Goal: Information Seeking & Learning: Find specific fact

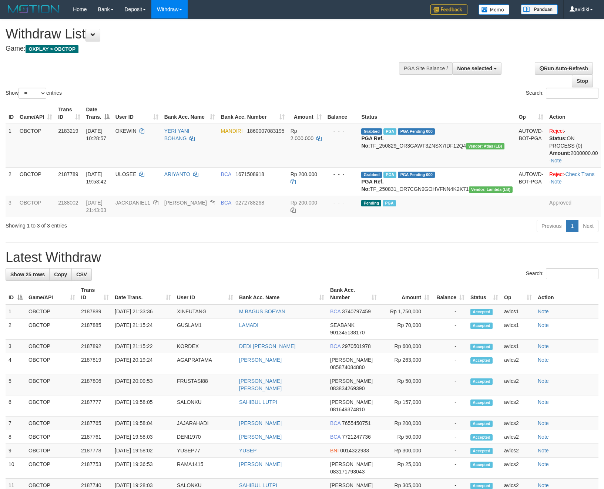
select select
select select "**"
click at [141, 64] on link "PGA History" at bounding box center [149, 62] width 58 height 10
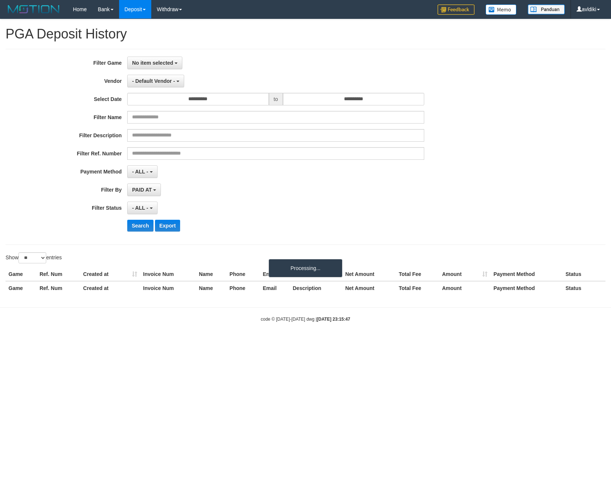
select select
select select "**"
click at [171, 64] on span "No item selected" at bounding box center [152, 63] width 41 height 6
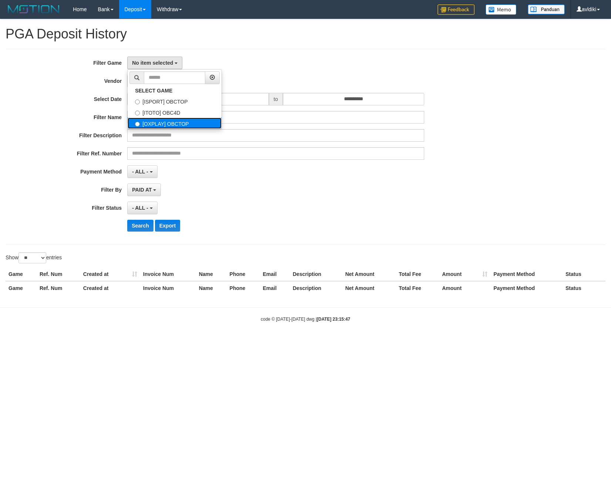
click at [156, 120] on label "[OXPLAY] OBCTOP" at bounding box center [175, 123] width 94 height 11
select select "****"
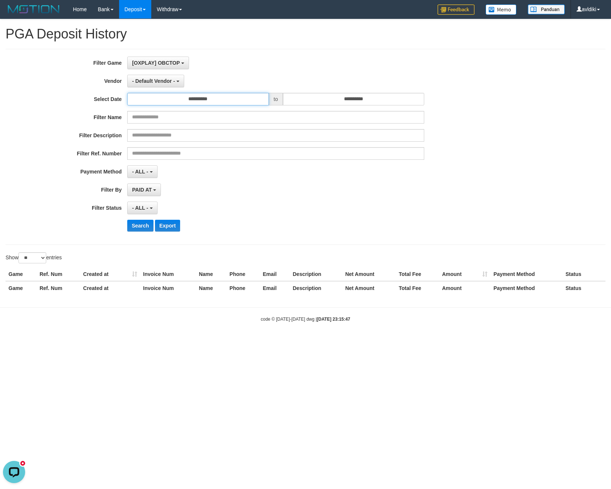
click at [199, 104] on input "**********" at bounding box center [198, 99] width 142 height 13
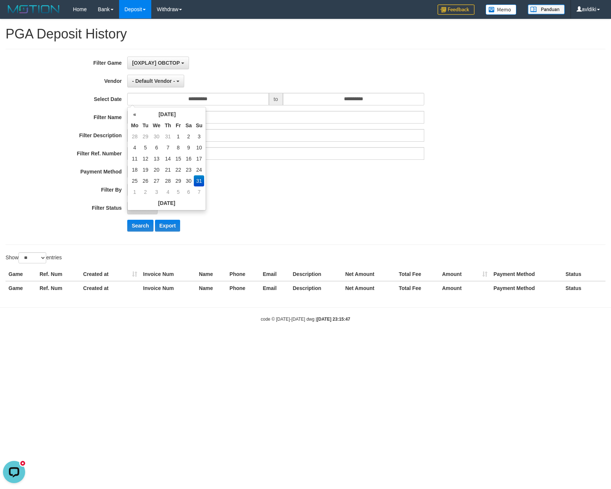
click at [178, 181] on td "29" at bounding box center [178, 180] width 10 height 11
type input "**********"
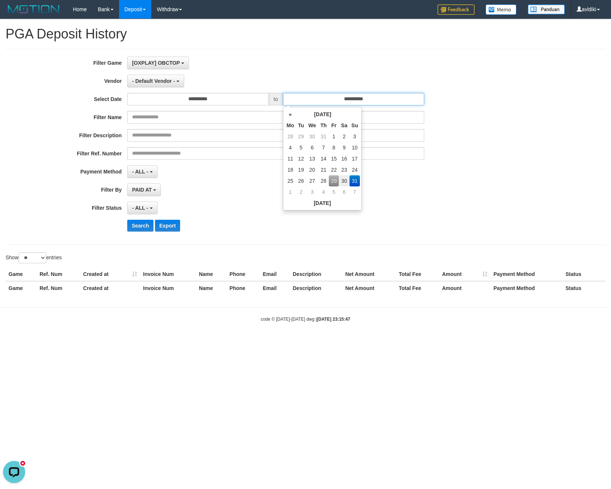
click at [339, 104] on input "**********" at bounding box center [354, 99] width 142 height 13
click at [333, 184] on td "29" at bounding box center [334, 180] width 10 height 11
type input "**********"
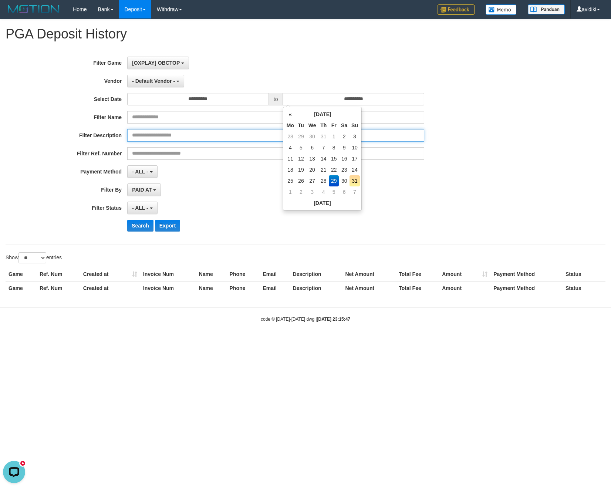
click at [150, 133] on input "text" at bounding box center [275, 135] width 297 height 13
paste input "**********"
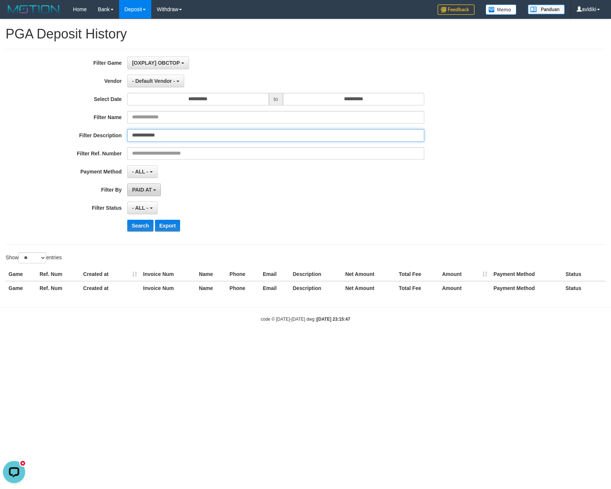
type input "**********"
click at [144, 188] on span "PAID AT" at bounding box center [142, 190] width 20 height 6
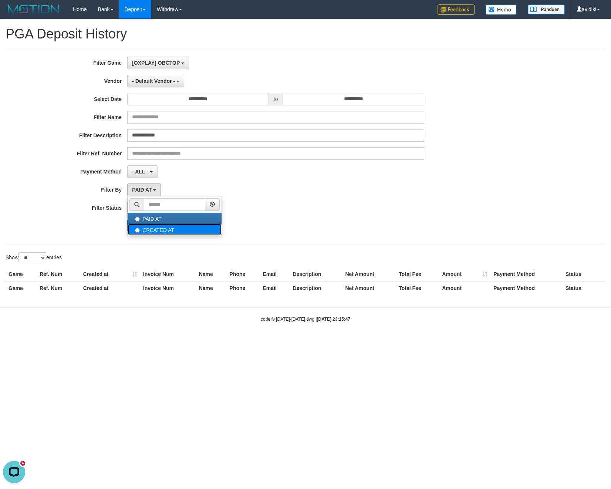
click at [163, 232] on label "CREATED AT" at bounding box center [175, 229] width 94 height 11
select select "*"
click at [138, 225] on button "Search" at bounding box center [140, 226] width 26 height 12
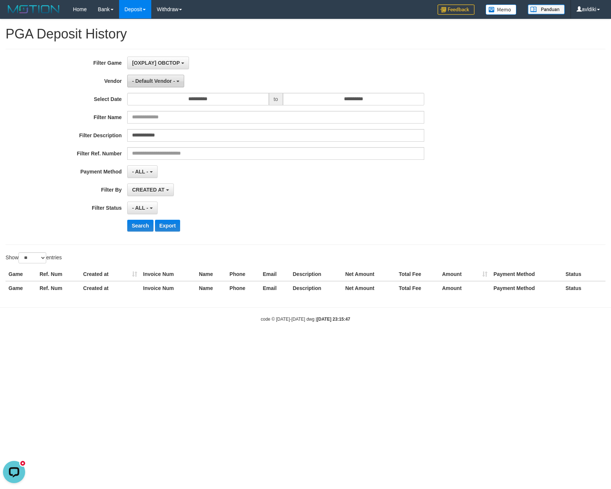
click at [158, 80] on span "- Default Vendor -" at bounding box center [153, 81] width 43 height 6
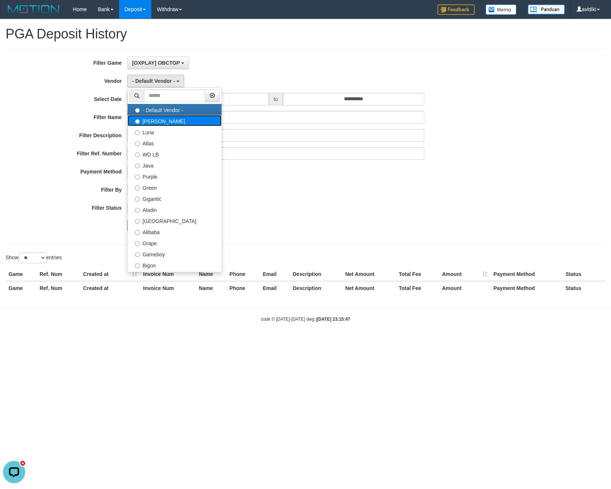
click at [149, 125] on label "[PERSON_NAME]" at bounding box center [175, 120] width 94 height 11
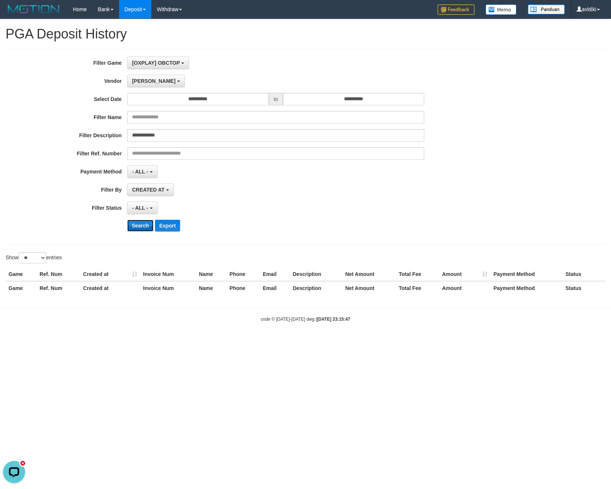
click at [138, 229] on button "Search" at bounding box center [140, 226] width 26 height 12
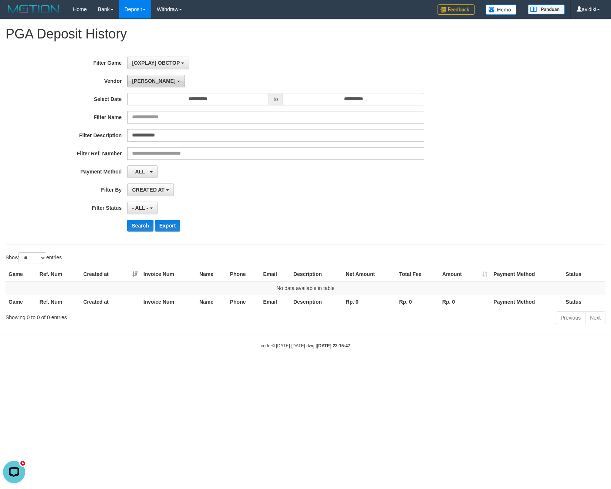
click at [141, 86] on button "[PERSON_NAME]" at bounding box center [155, 81] width 57 height 13
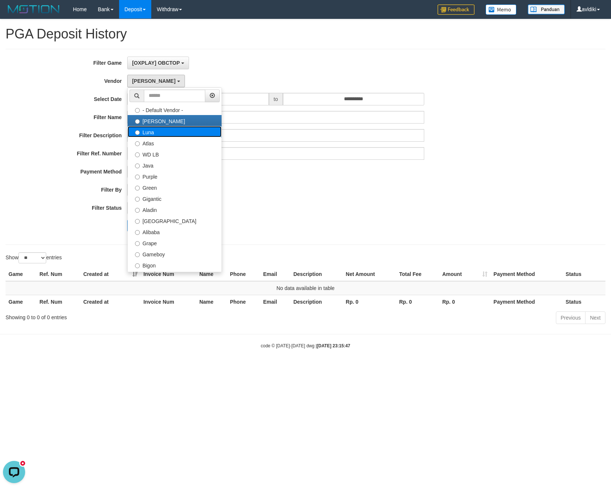
click at [150, 135] on label "Luna" at bounding box center [175, 131] width 94 height 11
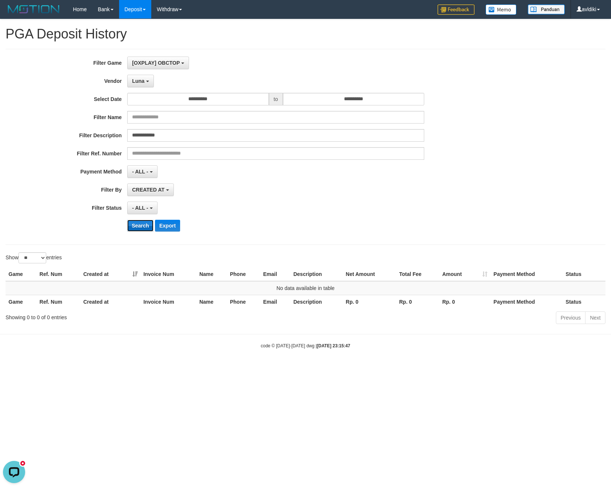
click at [139, 227] on button "Search" at bounding box center [140, 226] width 26 height 12
click at [143, 83] on span "Luna" at bounding box center [138, 81] width 12 height 6
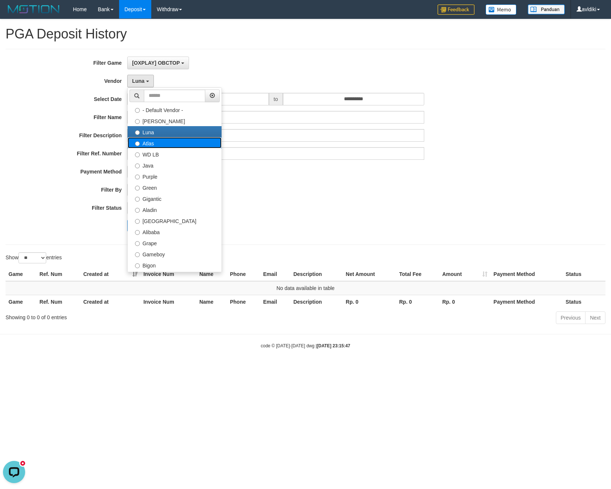
click at [151, 142] on label "Atlas" at bounding box center [175, 142] width 94 height 11
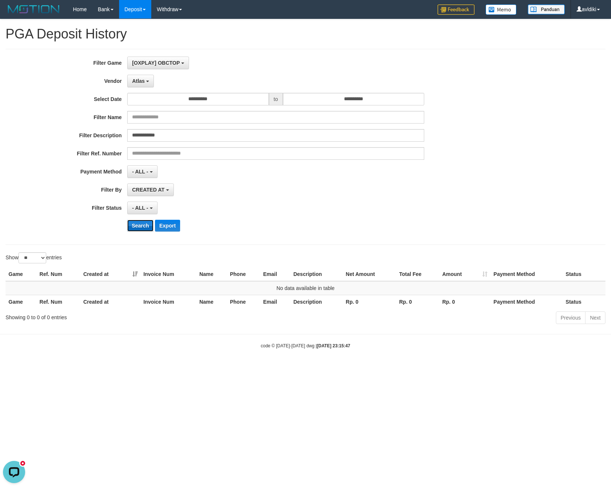
click at [135, 229] on button "Search" at bounding box center [140, 226] width 26 height 12
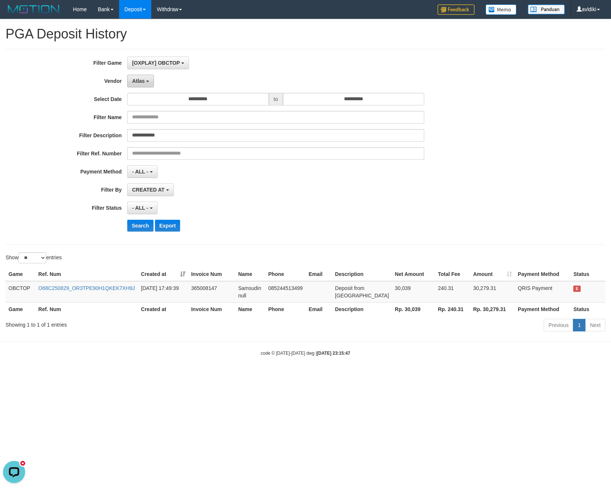
click at [143, 85] on button "Atlas" at bounding box center [140, 81] width 27 height 13
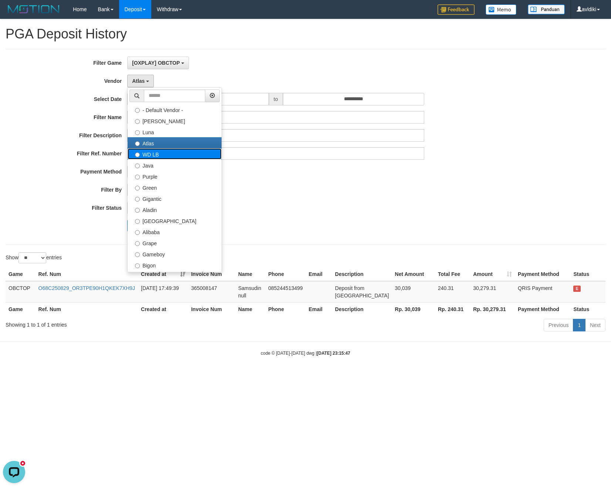
click at [156, 155] on label "WD LB" at bounding box center [175, 153] width 94 height 11
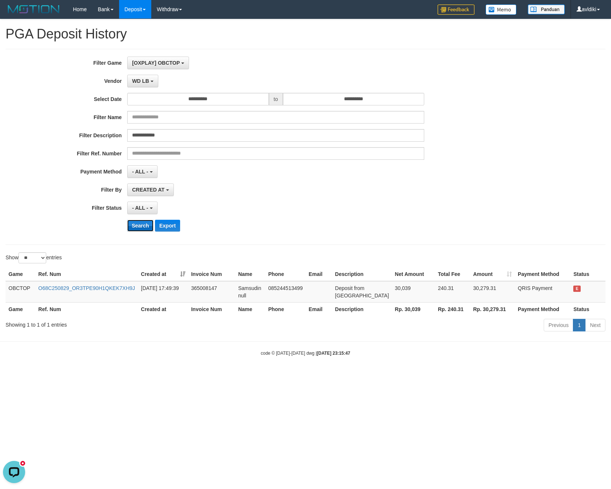
click at [134, 227] on button "Search" at bounding box center [140, 226] width 26 height 12
click at [150, 86] on button "WD LB" at bounding box center [142, 81] width 31 height 13
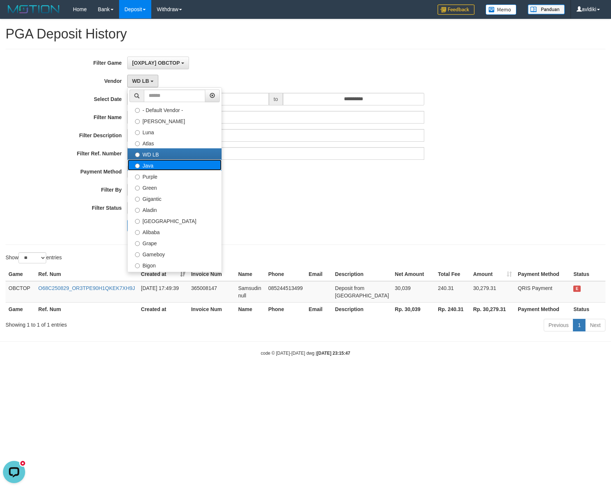
click at [158, 165] on label "Java" at bounding box center [175, 165] width 94 height 11
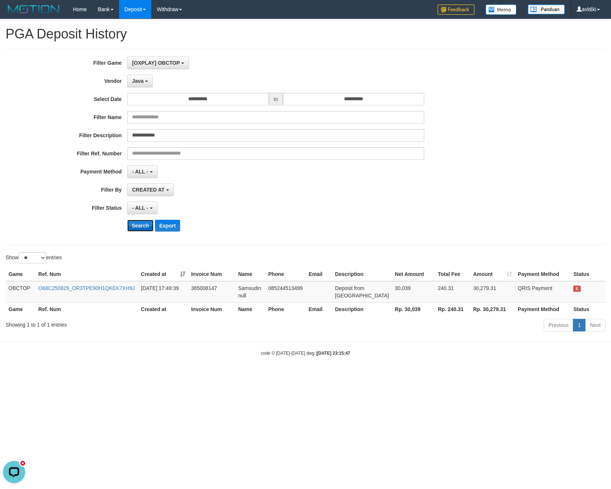
click at [138, 226] on button "Search" at bounding box center [140, 226] width 26 height 12
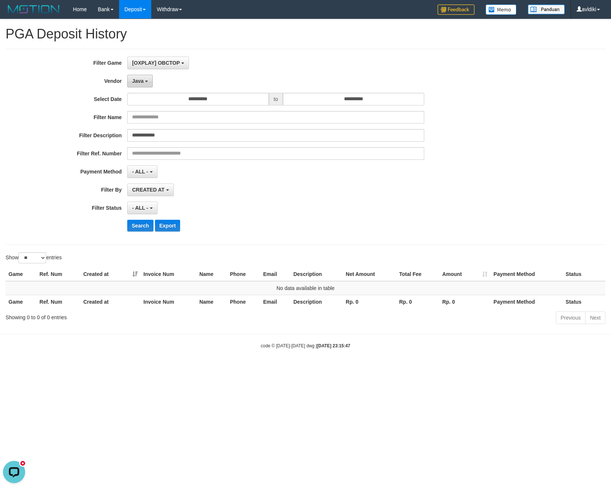
click at [140, 80] on span "Java" at bounding box center [137, 81] width 11 height 6
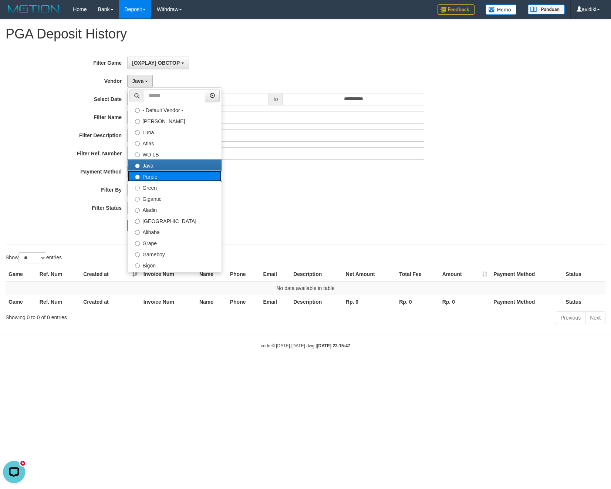
click at [156, 177] on label "Purple" at bounding box center [175, 176] width 94 height 11
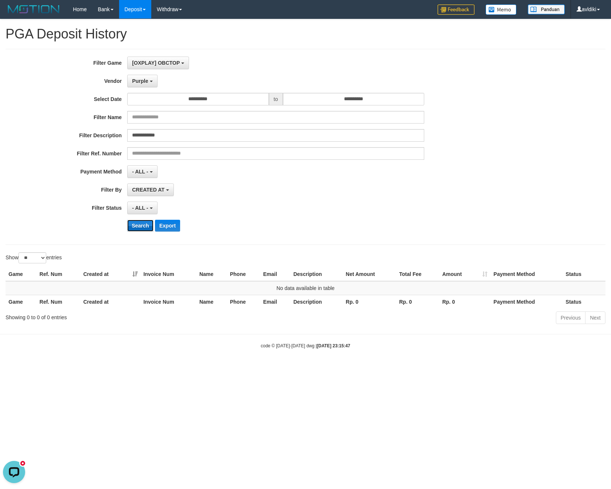
click at [143, 226] on button "Search" at bounding box center [140, 226] width 26 height 12
drag, startPoint x: 138, startPoint y: 88, endPoint x: 141, endPoint y: 95, distance: 7.6
click at [138, 87] on button "Purple" at bounding box center [142, 81] width 30 height 13
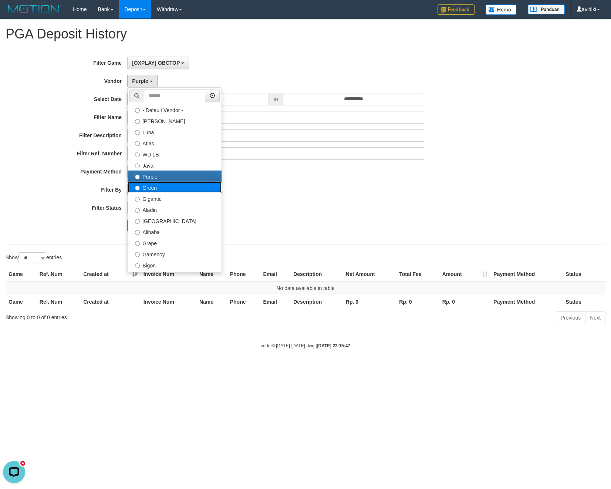
click at [160, 191] on label "Green" at bounding box center [175, 187] width 94 height 11
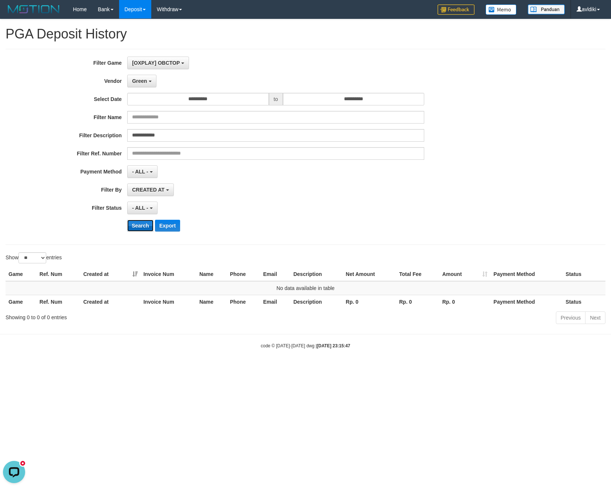
click at [141, 229] on button "Search" at bounding box center [140, 226] width 26 height 12
click at [137, 88] on div "**********" at bounding box center [255, 147] width 510 height 181
click at [148, 79] on button "Green" at bounding box center [141, 81] width 29 height 13
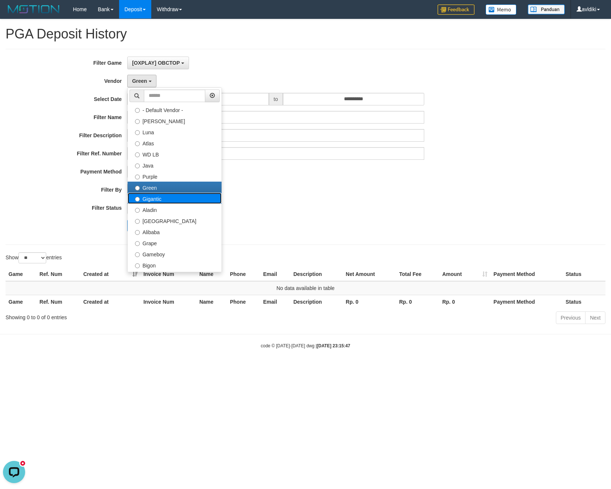
click at [160, 199] on label "Gigantic" at bounding box center [175, 198] width 94 height 11
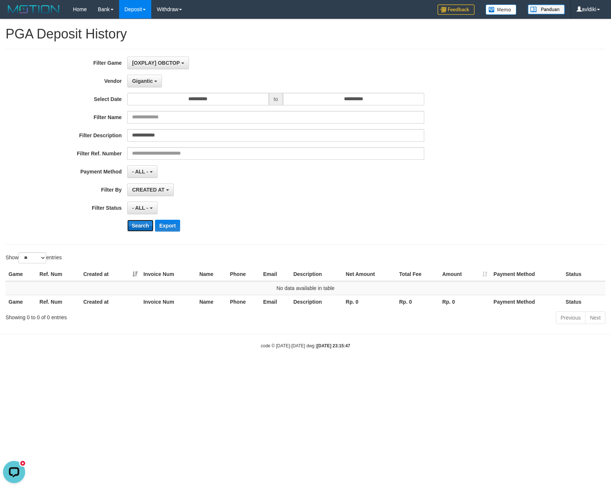
click at [148, 224] on button "Search" at bounding box center [140, 226] width 26 height 12
click at [147, 82] on span "Gigantic" at bounding box center [142, 81] width 21 height 6
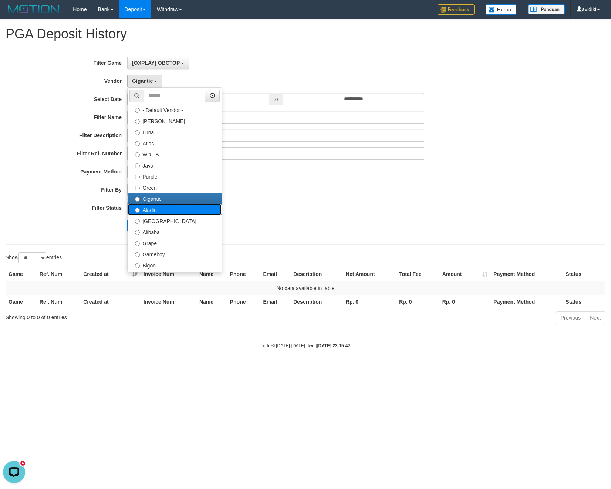
click at [150, 211] on label "Aladin" at bounding box center [175, 209] width 94 height 11
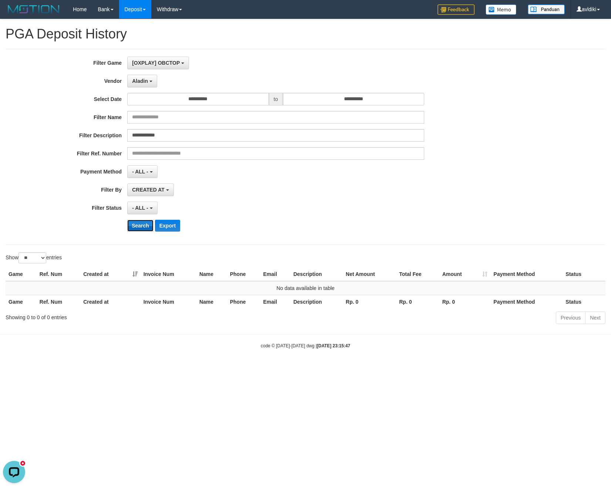
click at [144, 231] on button "Search" at bounding box center [140, 226] width 26 height 12
click at [140, 79] on span "Aladin" at bounding box center [140, 81] width 16 height 6
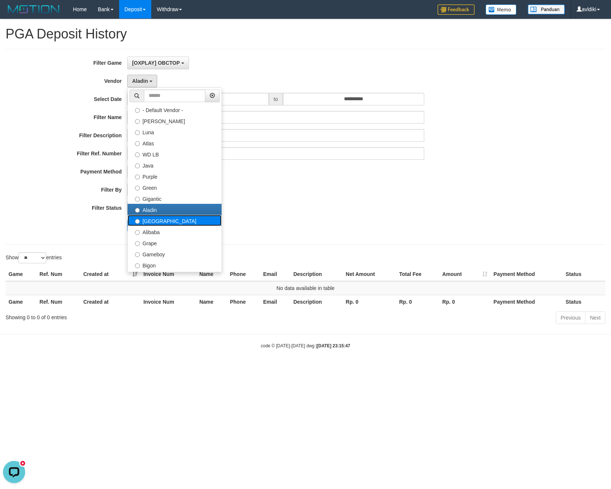
click at [156, 221] on label "[GEOGRAPHIC_DATA]" at bounding box center [175, 220] width 94 height 11
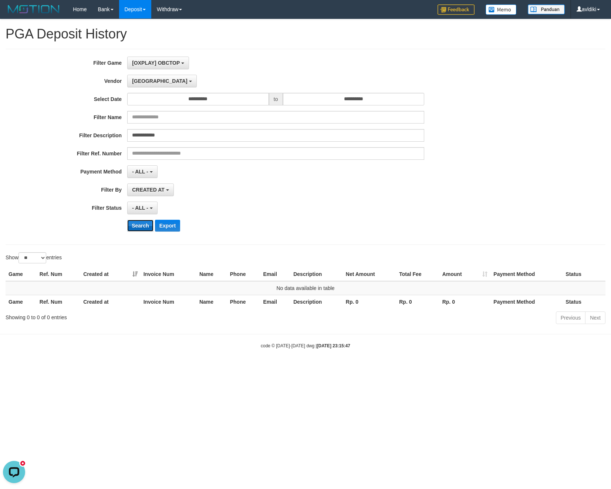
click at [143, 228] on button "Search" at bounding box center [140, 226] width 26 height 12
click at [135, 83] on span "[GEOGRAPHIC_DATA]" at bounding box center [160, 81] width 56 height 6
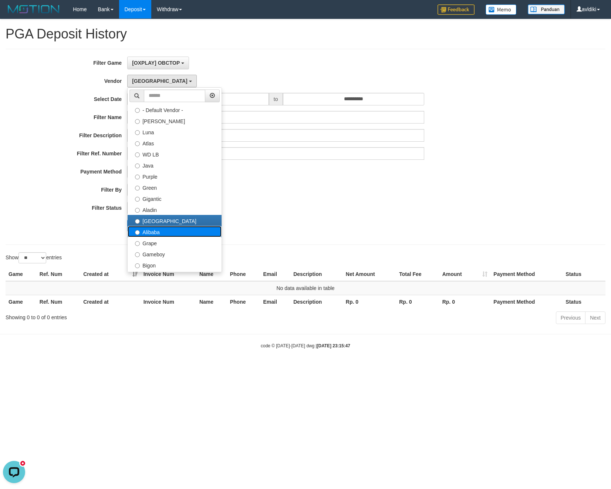
click at [154, 233] on label "Alibaba" at bounding box center [175, 231] width 94 height 11
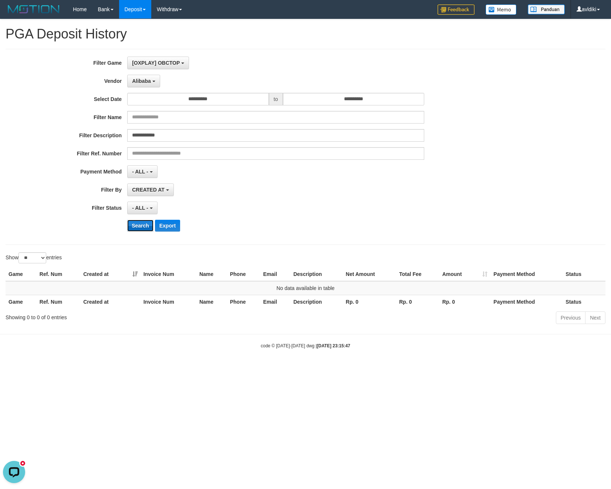
click at [139, 228] on button "Search" at bounding box center [140, 226] width 26 height 12
click at [149, 79] on span "Alibaba" at bounding box center [141, 81] width 19 height 6
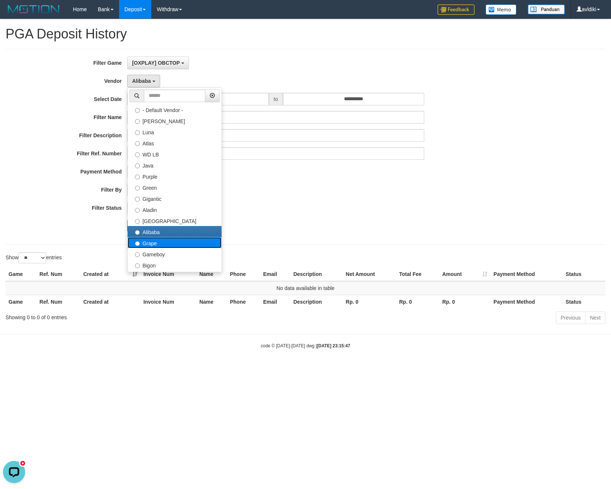
click at [145, 241] on label "Grape" at bounding box center [175, 242] width 94 height 11
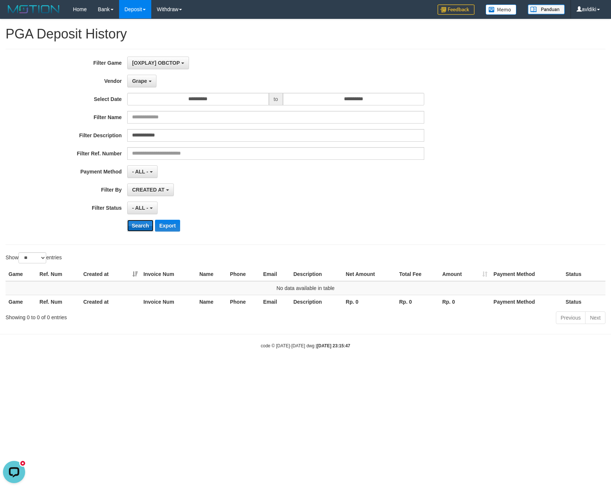
click at [138, 229] on button "Search" at bounding box center [140, 226] width 26 height 12
click at [142, 90] on div "**********" at bounding box center [255, 147] width 510 height 181
click at [147, 77] on button "Grape" at bounding box center [141, 81] width 29 height 13
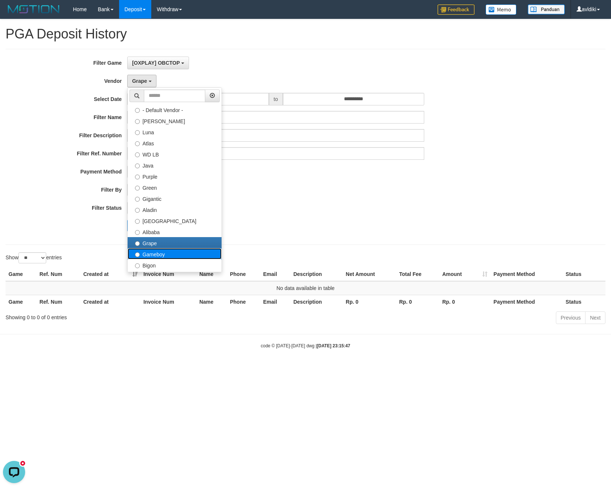
click at [156, 258] on label "Gameboy" at bounding box center [175, 253] width 94 height 11
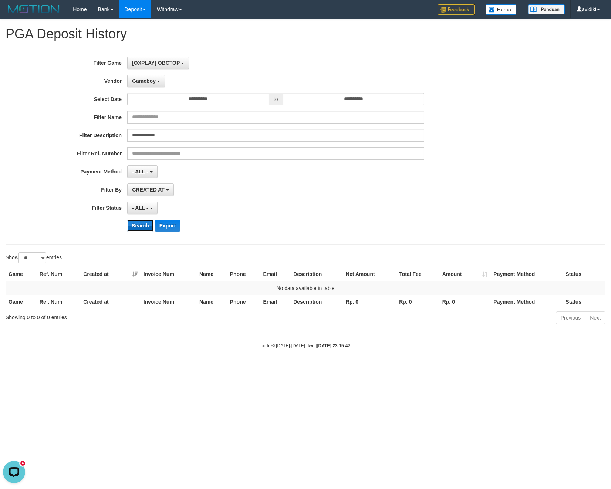
click at [138, 231] on button "Search" at bounding box center [140, 226] width 26 height 12
click at [151, 82] on span "Gameboy" at bounding box center [144, 81] width 24 height 6
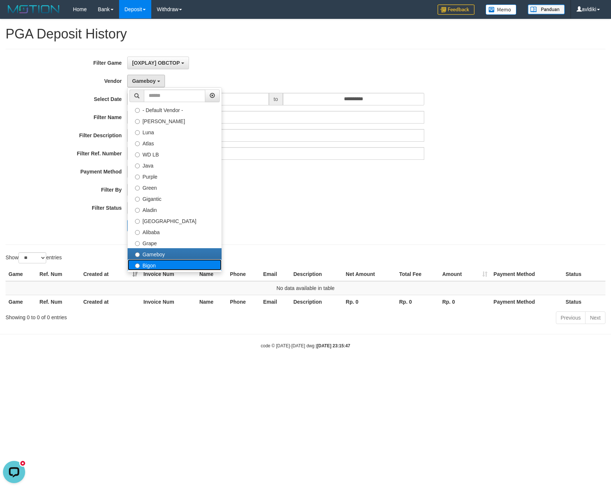
click at [144, 267] on label "Bigon" at bounding box center [175, 264] width 94 height 11
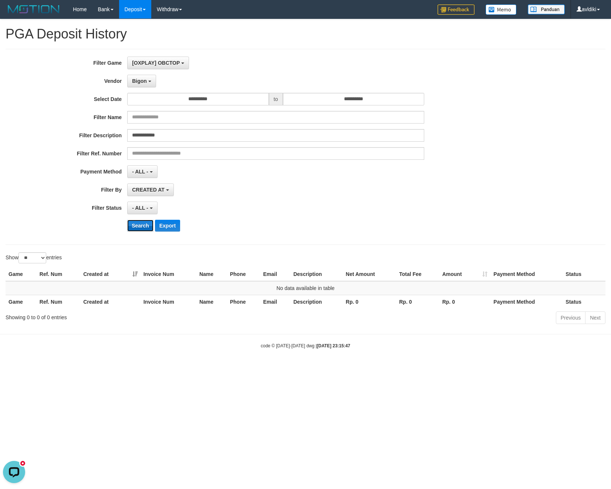
click at [136, 231] on button "Search" at bounding box center [140, 226] width 26 height 12
click at [152, 77] on button "Bigon" at bounding box center [141, 81] width 29 height 13
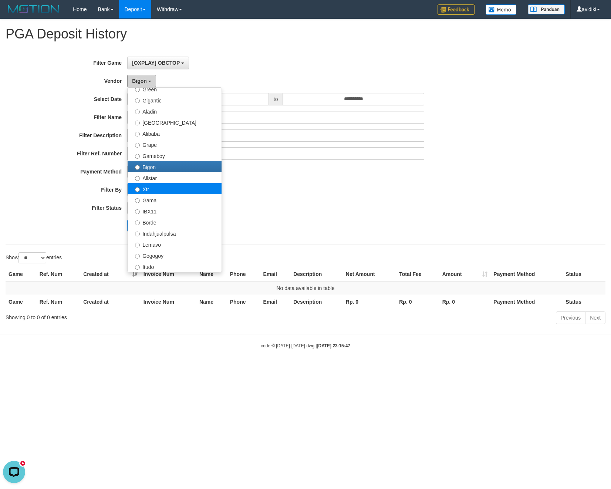
scroll to position [148, 0]
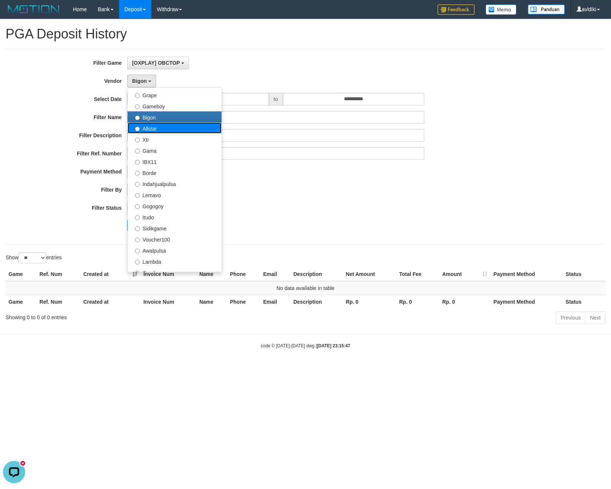
click at [156, 129] on label "Allstar" at bounding box center [175, 128] width 94 height 11
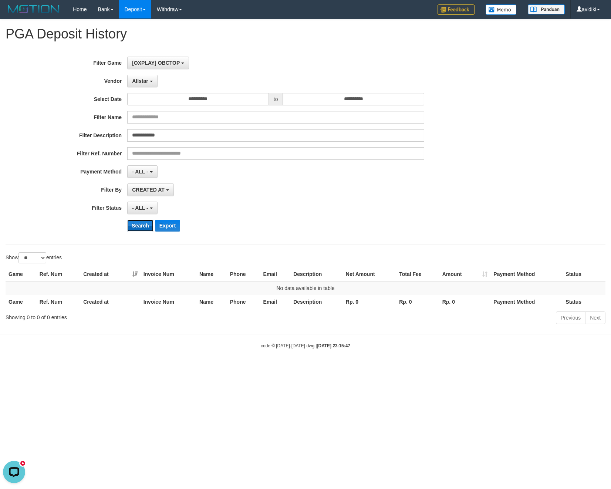
click at [146, 227] on button "Search" at bounding box center [140, 226] width 26 height 12
click at [140, 82] on span "Allstar" at bounding box center [140, 81] width 16 height 6
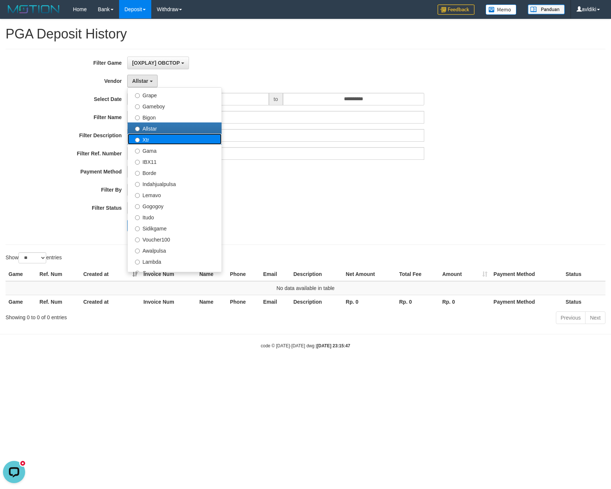
click at [147, 144] on label "Xtr" at bounding box center [175, 139] width 94 height 11
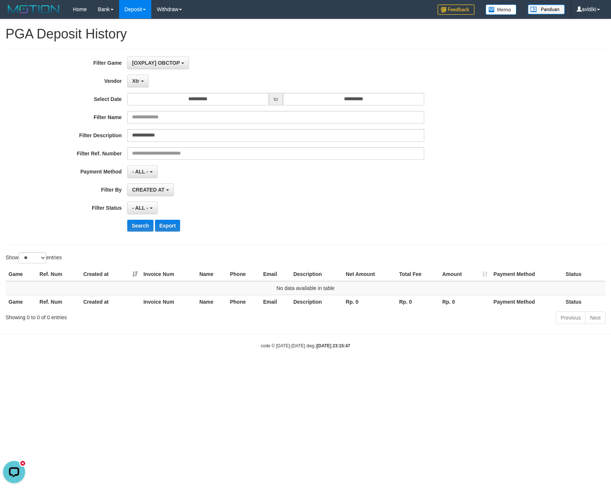
click at [130, 219] on div "**********" at bounding box center [255, 147] width 510 height 181
click at [135, 222] on button "Search" at bounding box center [140, 226] width 26 height 12
click at [135, 80] on span "Xtr" at bounding box center [135, 81] width 7 height 6
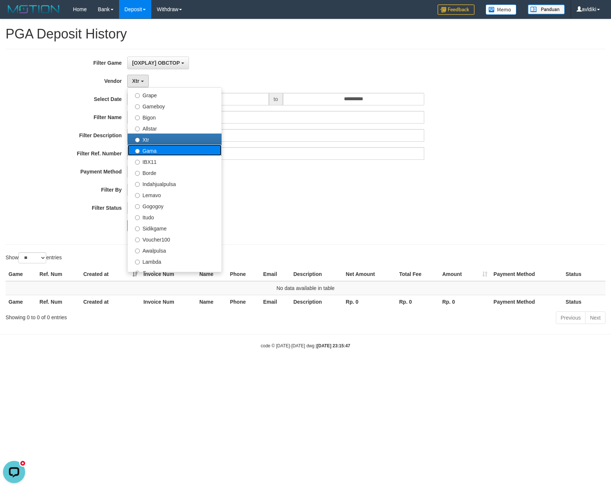
click at [158, 155] on label "Gama" at bounding box center [175, 150] width 94 height 11
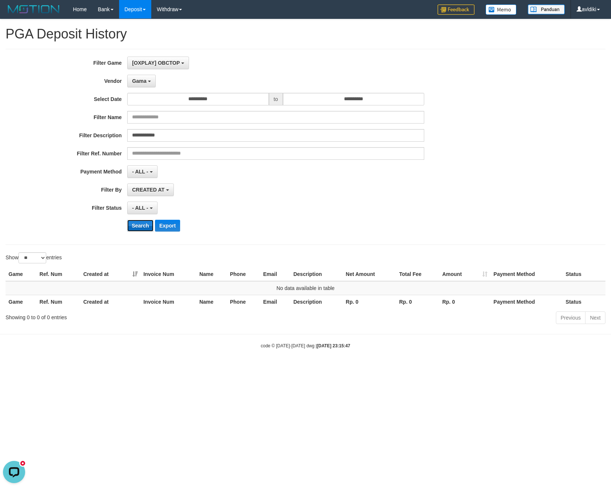
click at [140, 227] on button "Search" at bounding box center [140, 226] width 26 height 12
click at [136, 85] on button "Gama" at bounding box center [141, 81] width 29 height 13
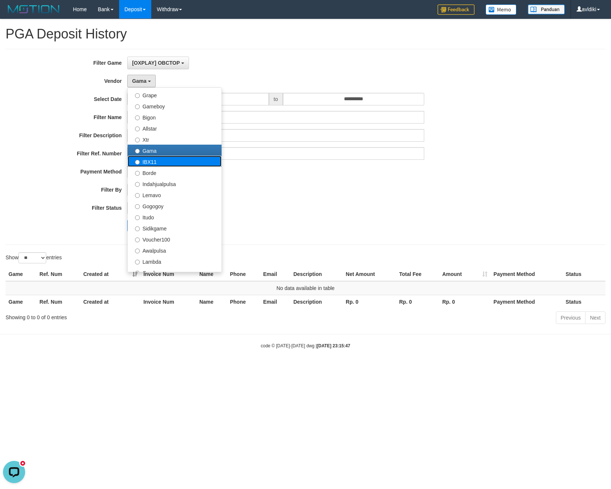
click at [159, 165] on label "IBX11" at bounding box center [175, 161] width 94 height 11
select select "**********"
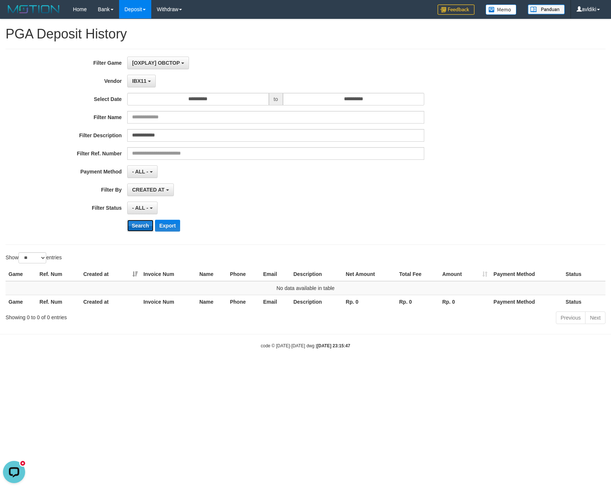
click at [139, 226] on button "Search" at bounding box center [140, 226] width 26 height 12
click at [150, 82] on b "button" at bounding box center [149, 81] width 3 height 1
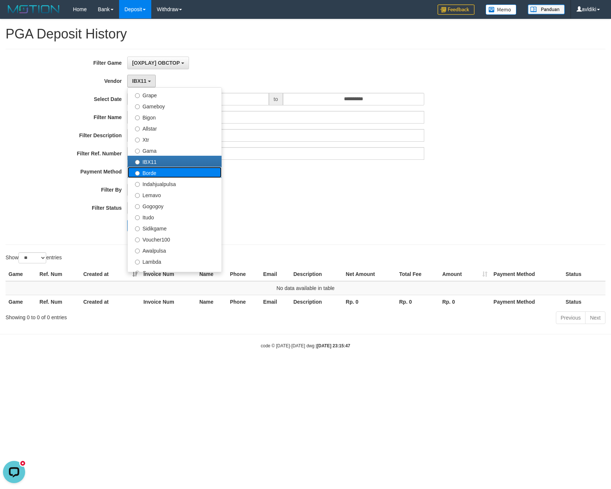
click at [158, 175] on label "Borde" at bounding box center [175, 172] width 94 height 11
select select "**********"
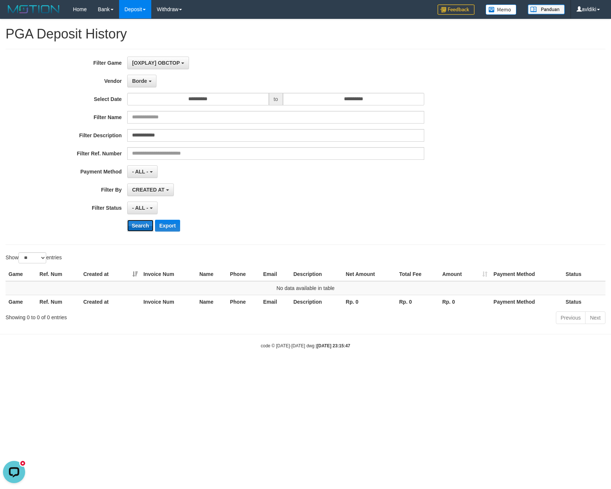
click at [138, 229] on button "Search" at bounding box center [140, 226] width 26 height 12
click at [142, 84] on span "Borde" at bounding box center [139, 81] width 15 height 6
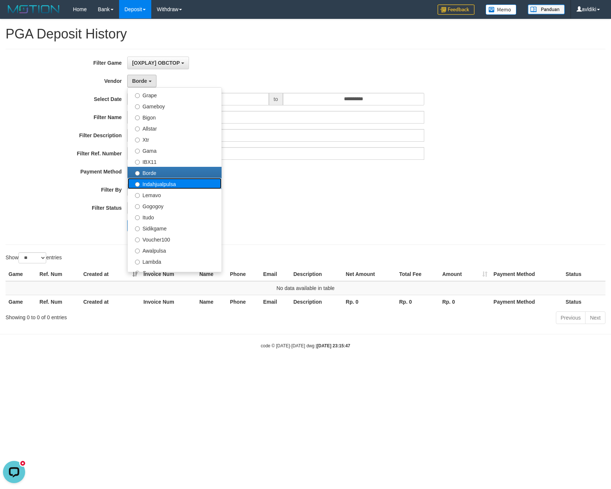
click at [155, 181] on label "Indahjualpulsa" at bounding box center [175, 183] width 94 height 11
select select "**********"
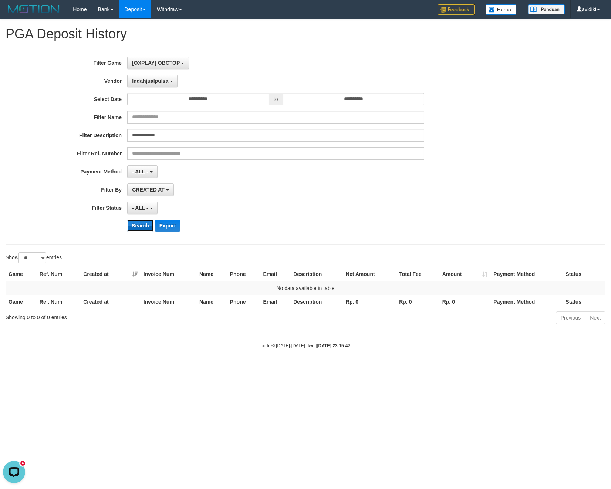
click at [140, 227] on button "Search" at bounding box center [140, 226] width 26 height 12
click at [156, 78] on span "Indahjualpulsa" at bounding box center [150, 81] width 36 height 6
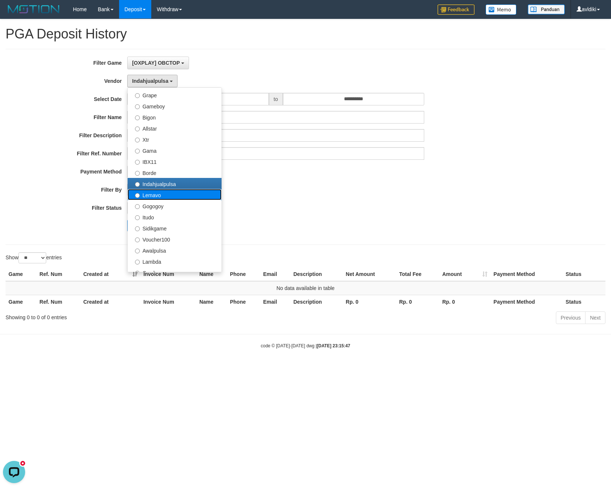
click at [156, 197] on label "Lemavo" at bounding box center [175, 194] width 94 height 11
select select "**********"
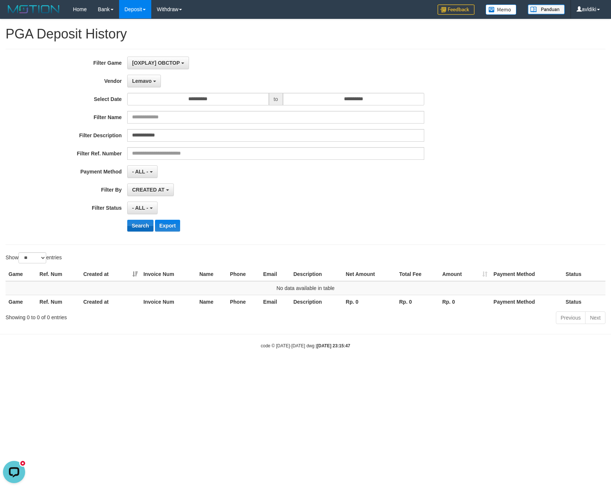
drag, startPoint x: 138, startPoint y: 219, endPoint x: 138, endPoint y: 224, distance: 5.2
click at [138, 224] on div "**********" at bounding box center [255, 147] width 510 height 181
click at [138, 227] on button "Search" at bounding box center [140, 226] width 26 height 12
click at [147, 85] on button "Lemavo" at bounding box center [144, 81] width 34 height 13
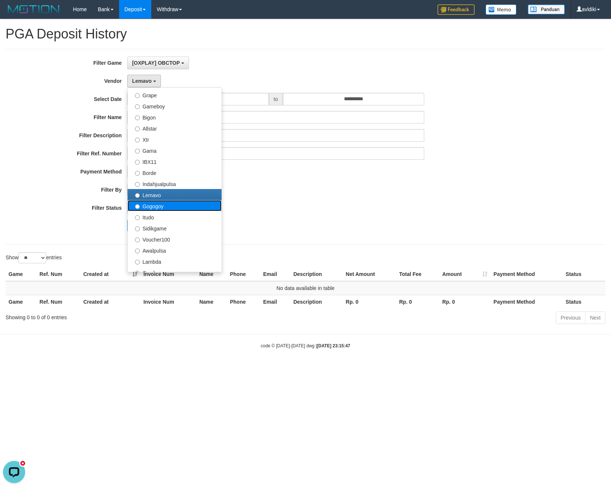
click at [153, 208] on label "Gogogoy" at bounding box center [175, 205] width 94 height 11
select select "**********"
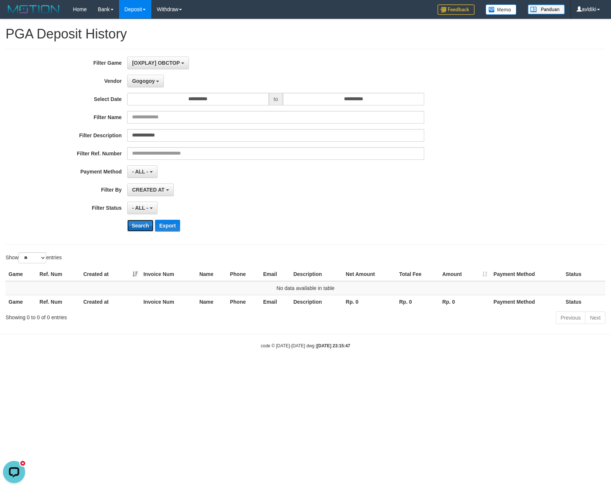
click at [138, 232] on button "Search" at bounding box center [140, 226] width 26 height 12
click at [143, 85] on button "Gogogoy" at bounding box center [145, 81] width 37 height 13
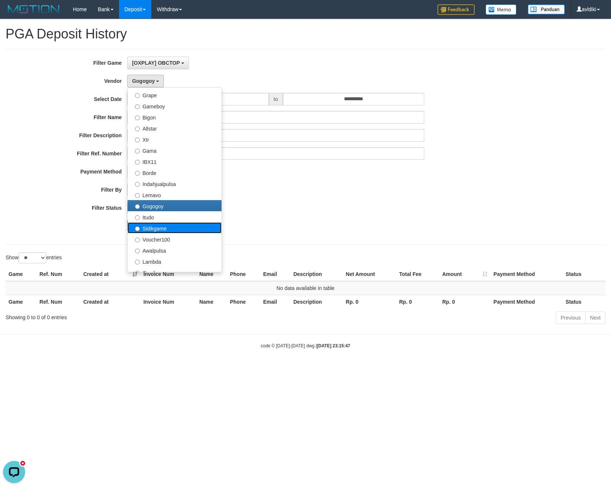
click at [156, 228] on label "Sidikgame" at bounding box center [175, 227] width 94 height 11
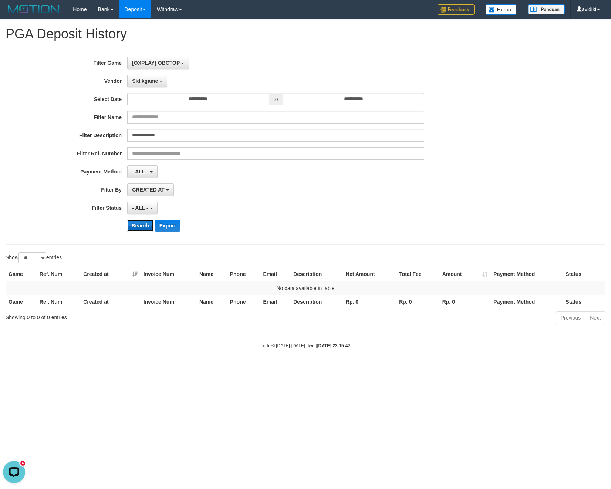
click at [138, 227] on button "Search" at bounding box center [140, 226] width 26 height 12
click at [145, 85] on button "Sidikgame" at bounding box center [147, 81] width 40 height 13
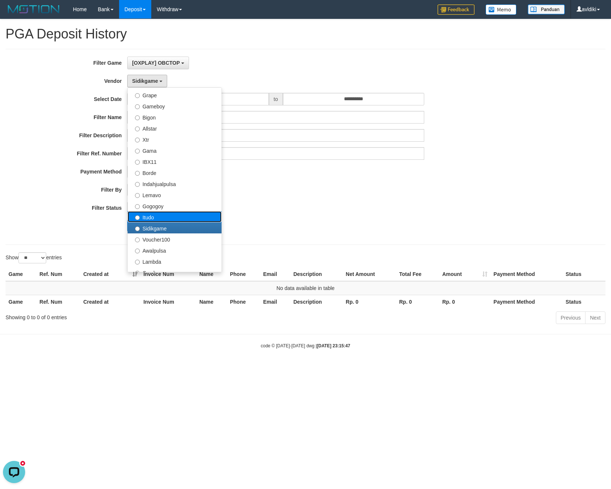
click at [162, 212] on label "Itudo" at bounding box center [175, 216] width 94 height 11
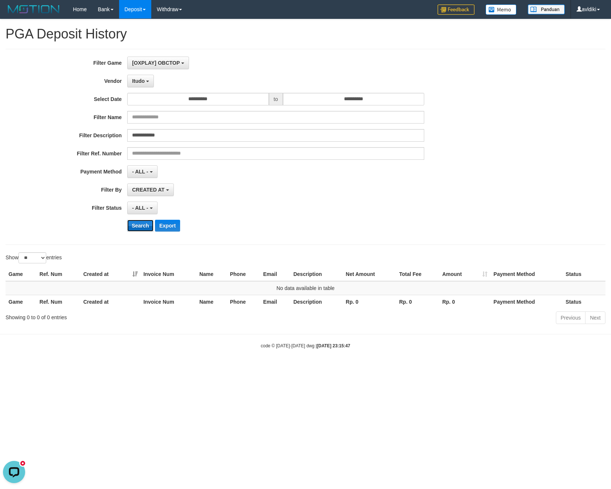
click at [143, 231] on button "Search" at bounding box center [140, 226] width 26 height 12
click at [145, 86] on button "Itudo" at bounding box center [140, 81] width 27 height 13
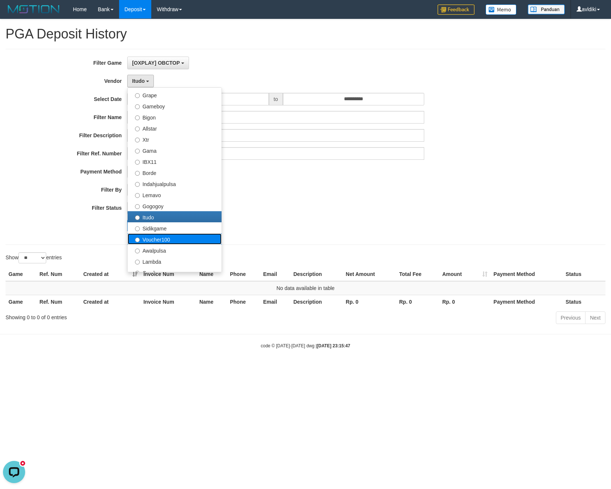
click at [163, 238] on label "Voucher100" at bounding box center [175, 239] width 94 height 11
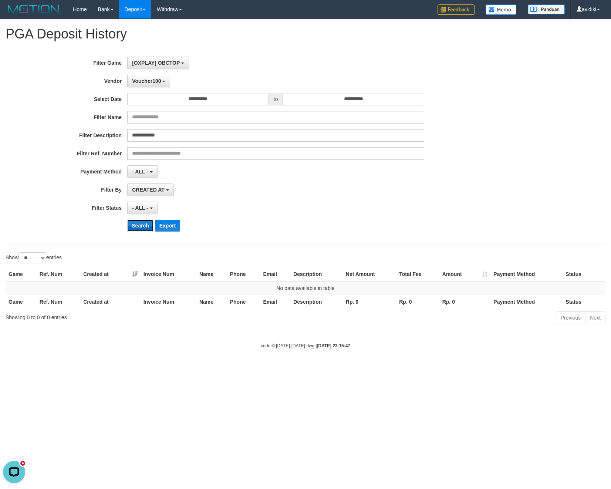
click at [141, 230] on button "Search" at bounding box center [140, 226] width 26 height 12
click at [157, 87] on button "Voucher100" at bounding box center [148, 81] width 43 height 13
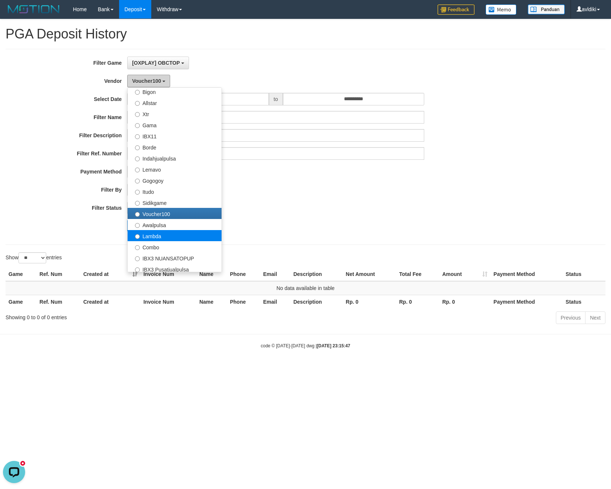
scroll to position [197, 0]
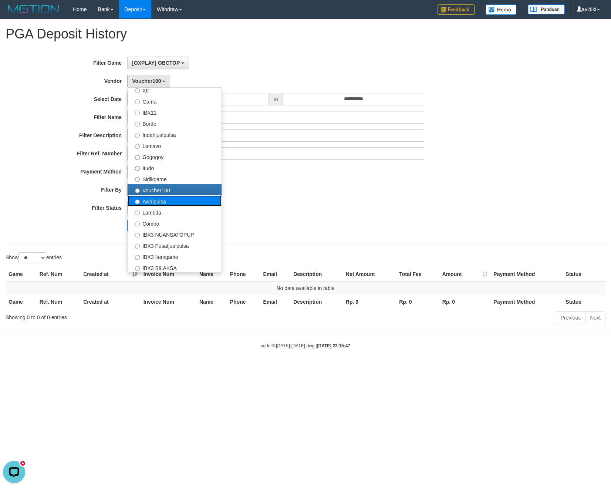
click at [166, 204] on label "Awalpulsa" at bounding box center [175, 200] width 94 height 11
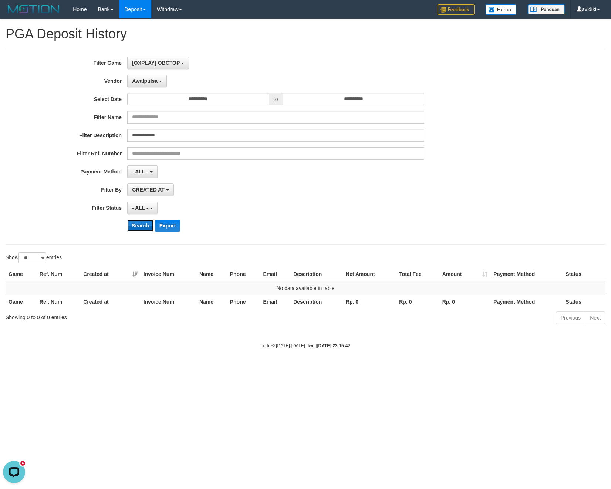
click at [147, 229] on button "Search" at bounding box center [140, 226] width 26 height 12
click at [147, 92] on div "**********" at bounding box center [255, 147] width 510 height 181
click at [163, 77] on button "Awalpulsa" at bounding box center [147, 81] width 40 height 13
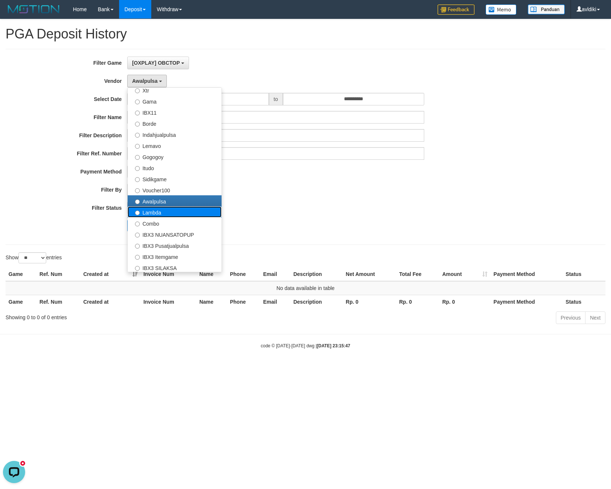
click at [167, 215] on label "Lambda" at bounding box center [175, 212] width 94 height 11
select select "**********"
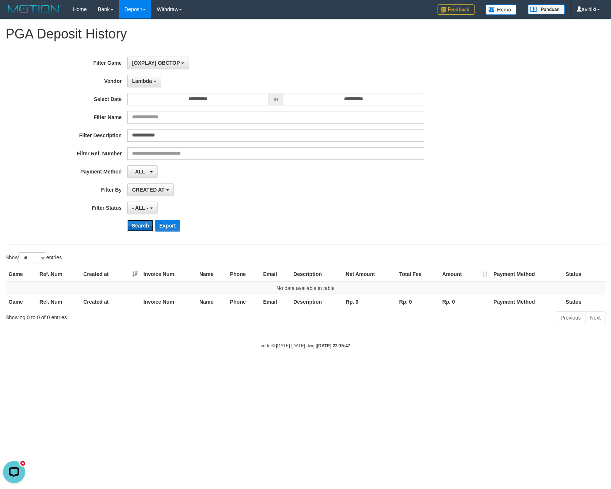
click at [144, 229] on button "Search" at bounding box center [140, 226] width 26 height 12
click at [145, 79] on span "Lambda" at bounding box center [142, 81] width 20 height 6
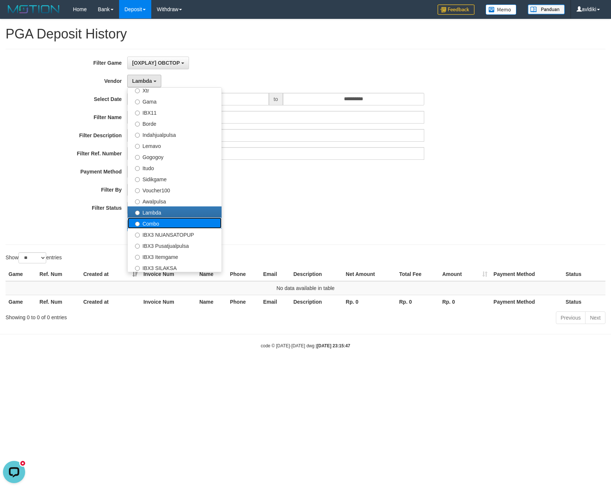
click at [144, 225] on label "Combo" at bounding box center [175, 223] width 94 height 11
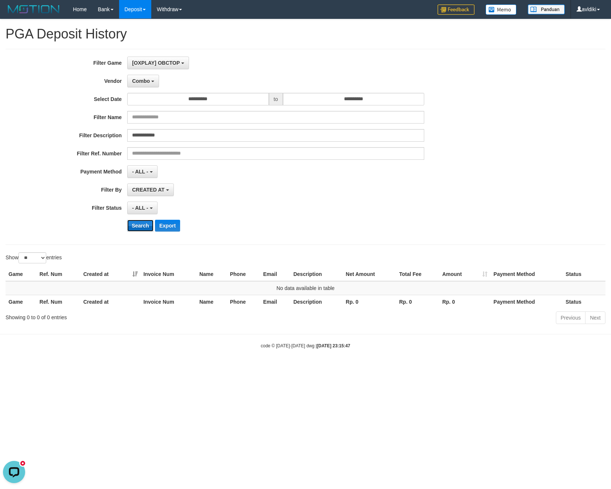
click at [144, 227] on button "Search" at bounding box center [140, 226] width 26 height 12
click at [152, 80] on button "Combo" at bounding box center [143, 81] width 32 height 13
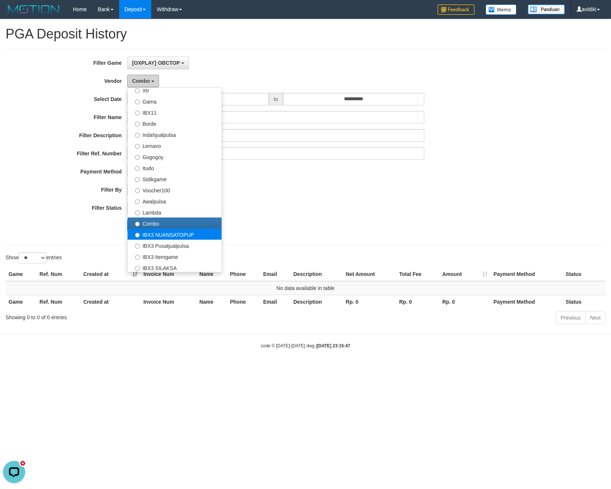
scroll to position [243, 0]
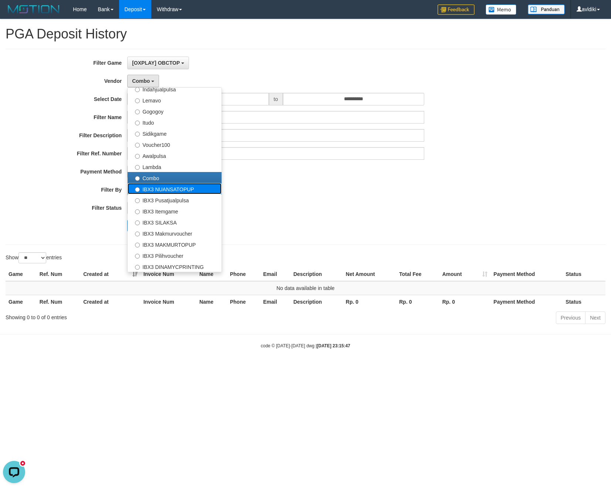
click at [172, 190] on label "IBX3 NUANSATOPUP" at bounding box center [175, 188] width 94 height 11
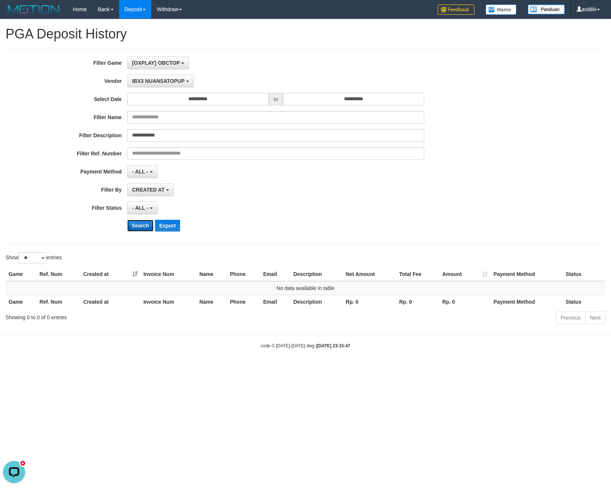
click at [145, 222] on button "Search" at bounding box center [140, 226] width 26 height 12
click at [155, 80] on span "IBX3 NUANSATOPUP" at bounding box center [158, 81] width 53 height 6
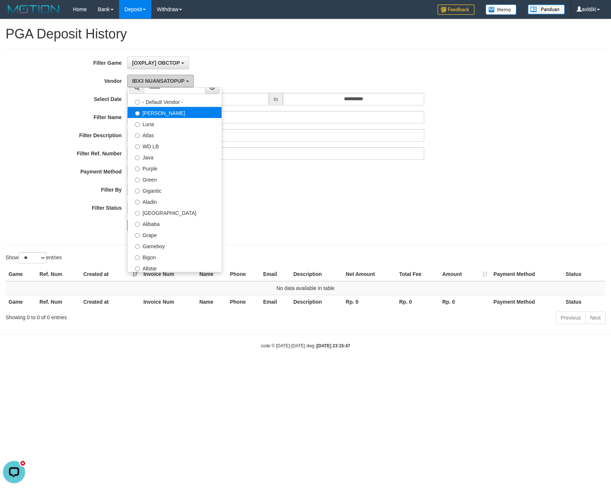
scroll to position [0, 0]
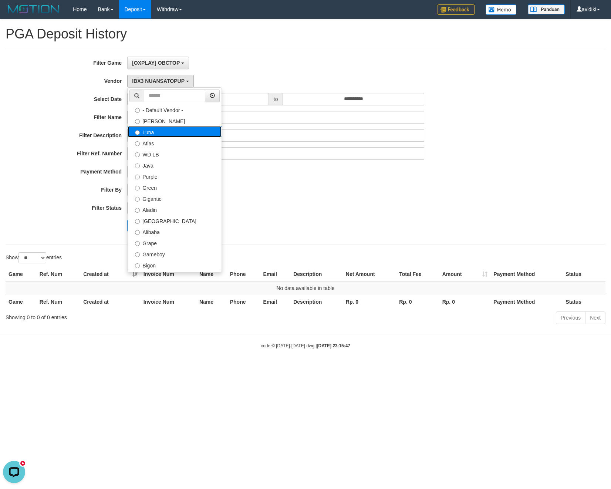
click at [169, 132] on label "Luna" at bounding box center [175, 131] width 94 height 11
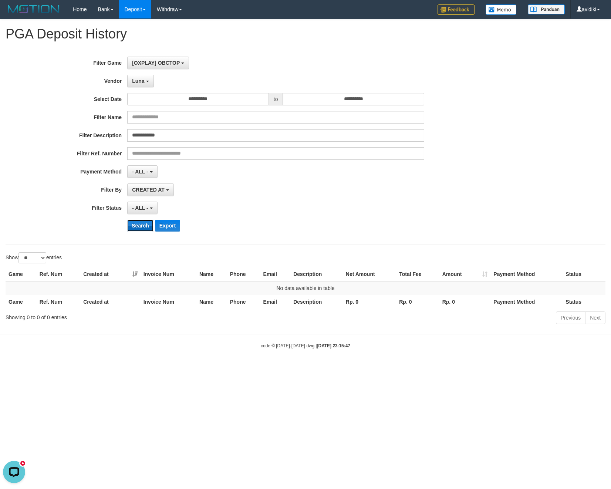
click at [138, 225] on button "Search" at bounding box center [140, 226] width 26 height 12
click at [148, 83] on button "Luna" at bounding box center [140, 81] width 26 height 13
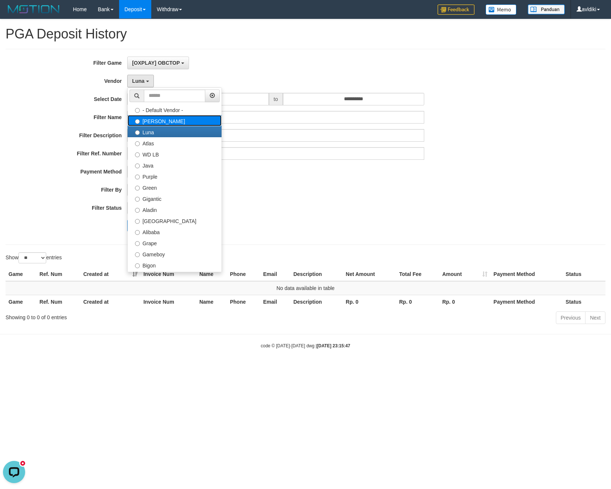
click at [155, 121] on label "[PERSON_NAME]" at bounding box center [175, 120] width 94 height 11
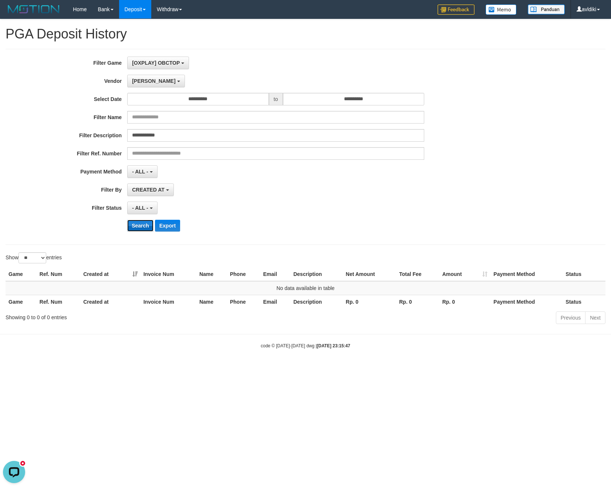
click at [142, 225] on button "Search" at bounding box center [140, 226] width 26 height 12
click at [141, 84] on span "[PERSON_NAME]" at bounding box center [153, 81] width 43 height 6
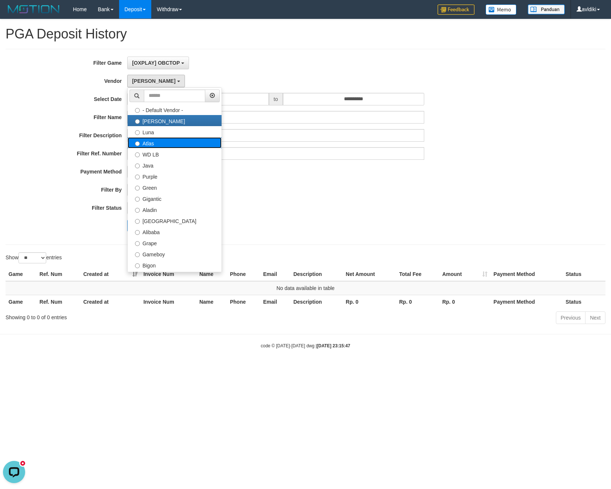
click at [155, 143] on label "Atlas" at bounding box center [175, 142] width 94 height 11
select select "**********"
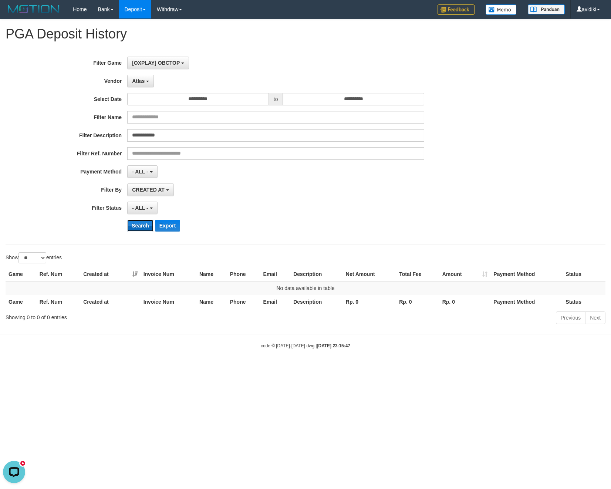
click at [140, 230] on button "Search" at bounding box center [140, 226] width 26 height 12
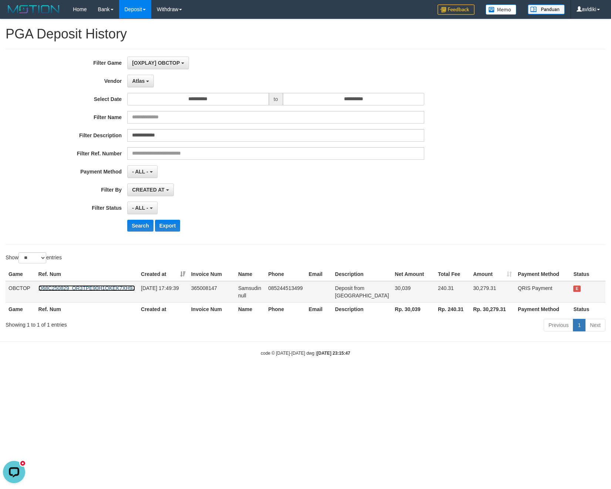
click at [100, 288] on link "O68C250829_OR3TPE90H1QKEK7XH9J" at bounding box center [86, 288] width 97 height 6
drag, startPoint x: 36, startPoint y: 291, endPoint x: 138, endPoint y: 295, distance: 102.3
click at [138, 295] on td "O68C250829_OR3TPE90H1QKEK7XH9J" at bounding box center [87, 291] width 103 height 21
copy link "O68C250829_OR3TPE90H1QKEK7XH9J"
click at [48, 375] on html "Toggle navigation Home Bank Account List Load By Website Group [ISPORT] OBCTOP …" at bounding box center [305, 187] width 611 height 375
